Goal: Navigation & Orientation: Find specific page/section

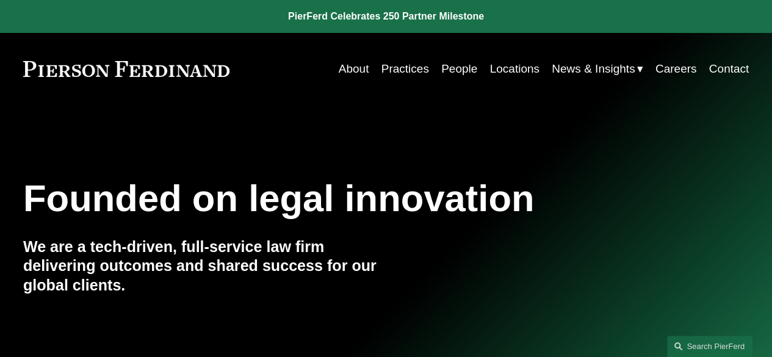
click at [507, 68] on link "Locations" at bounding box center [514, 68] width 49 height 23
click at [397, 62] on link "Practices" at bounding box center [406, 68] width 48 height 23
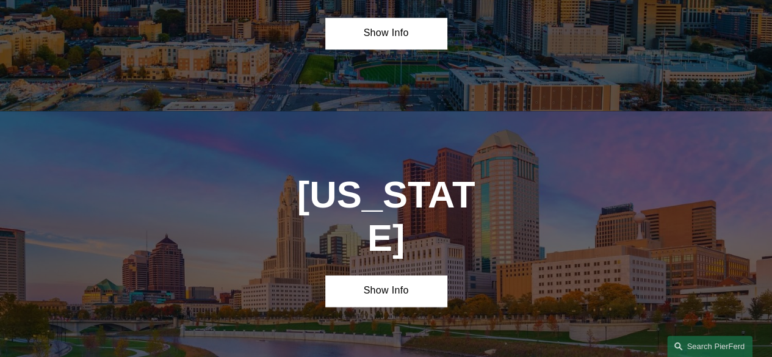
scroll to position [3073, 0]
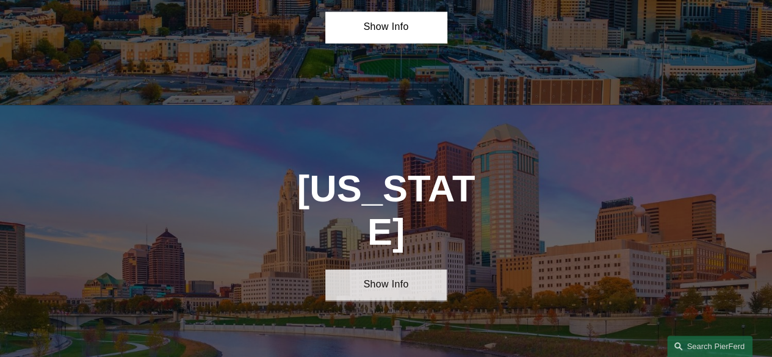
click at [385, 269] on link "Show Info" at bounding box center [385, 284] width 121 height 31
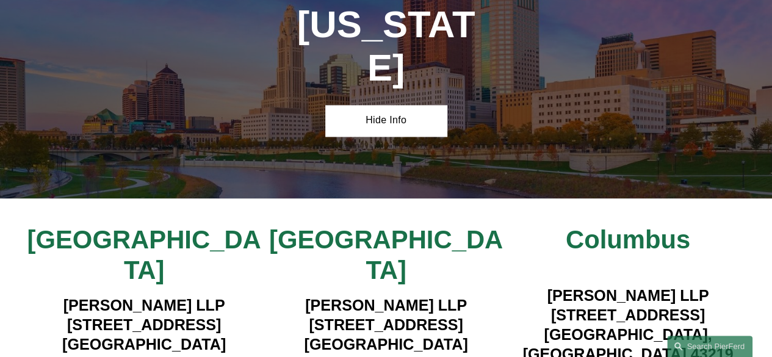
scroll to position [3244, 0]
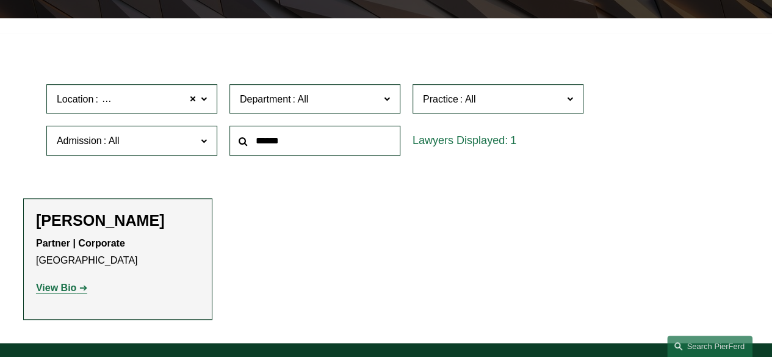
scroll to position [258, 0]
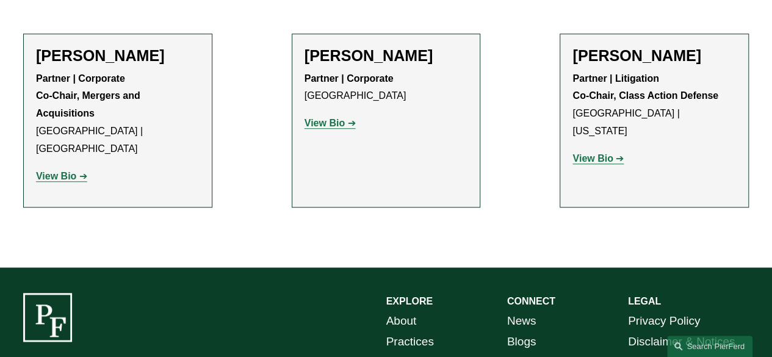
scroll to position [458, 0]
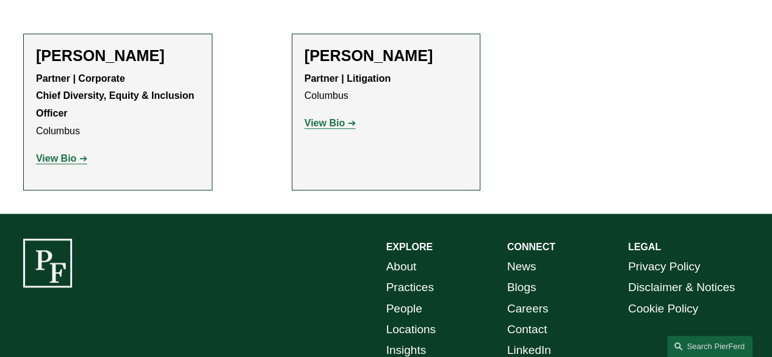
scroll to position [458, 0]
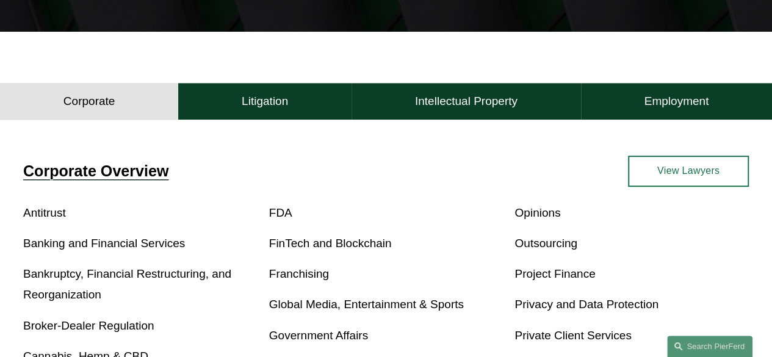
scroll to position [310, 0]
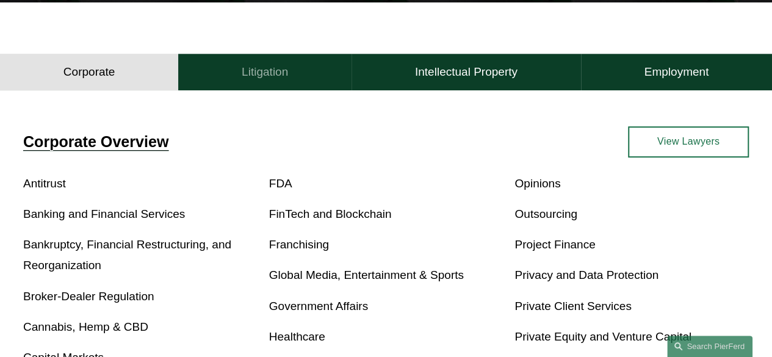
click at [287, 73] on h4 "Litigation" at bounding box center [265, 72] width 46 height 15
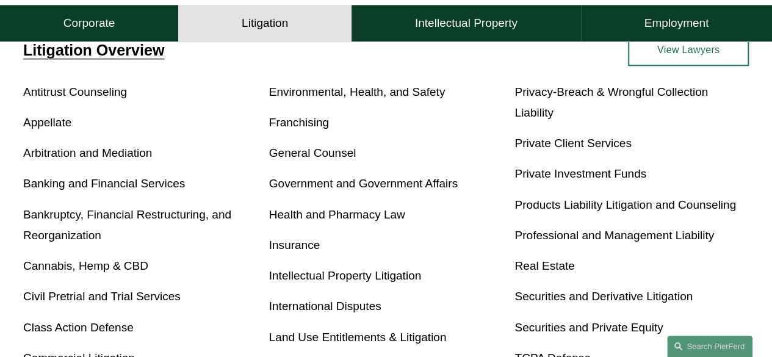
scroll to position [399, 0]
